Goal: Information Seeking & Learning: Learn about a topic

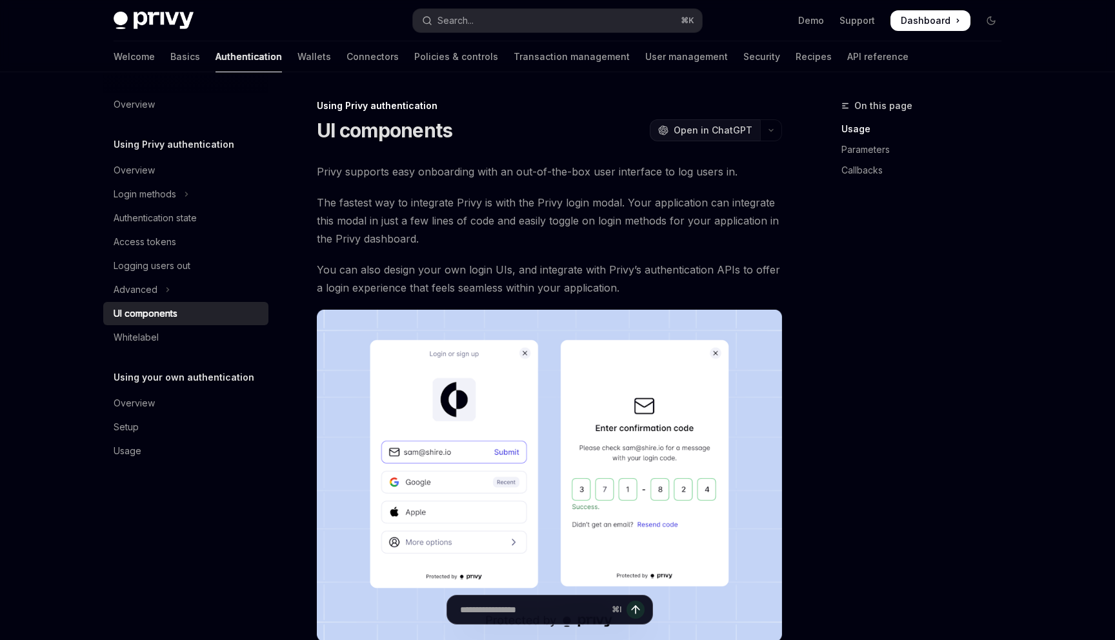
click at [716, 128] on span "Open in ChatGPT" at bounding box center [712, 130] width 79 height 13
